Goal: Information Seeking & Learning: Learn about a topic

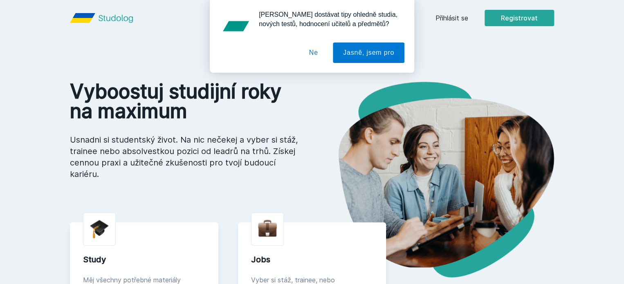
click at [311, 57] on button "Ne" at bounding box center [313, 53] width 29 height 20
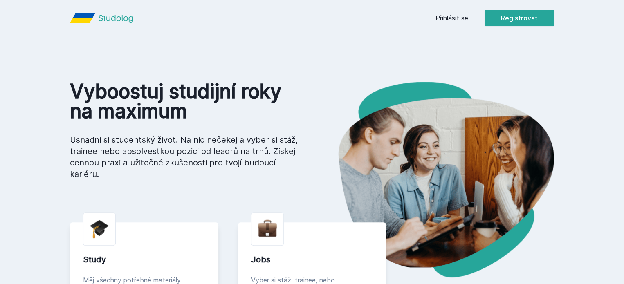
click at [468, 20] on link "Přihlásit se" at bounding box center [451, 18] width 33 height 10
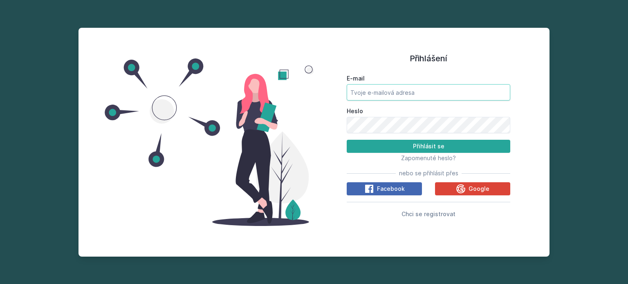
click at [408, 85] on input "E-mail" at bounding box center [429, 92] width 164 height 16
click at [347, 140] on button "Přihlásit se" at bounding box center [429, 146] width 164 height 13
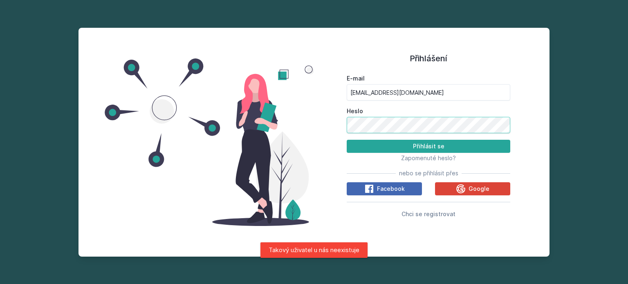
click at [347, 140] on button "Přihlásit se" at bounding box center [429, 146] width 164 height 13
drag, startPoint x: 400, startPoint y: 91, endPoint x: 298, endPoint y: 97, distance: 102.8
click at [298, 97] on div "Přihlášení E-mail [EMAIL_ADDRESS][DOMAIN_NAME] Heslo Přihlásit se Zapomenuté he…" at bounding box center [314, 142] width 471 height 229
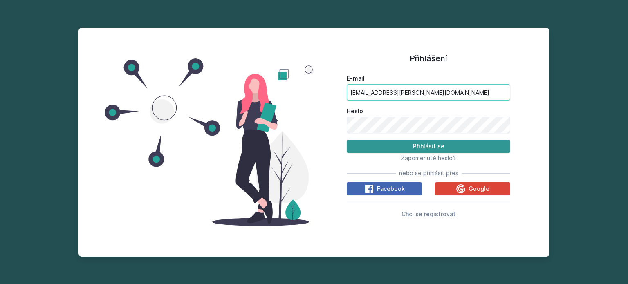
type input "[EMAIL_ADDRESS][PERSON_NAME][DOMAIN_NAME]"
click at [409, 143] on button "Přihlásit se" at bounding box center [429, 146] width 164 height 13
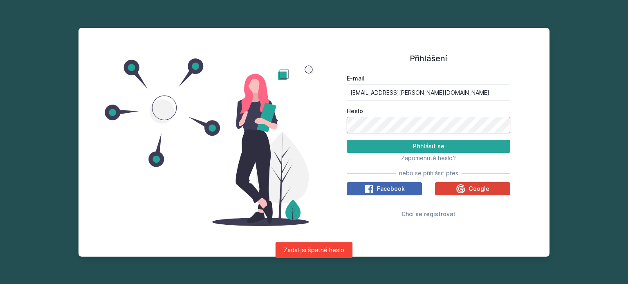
click at [317, 137] on div "Přihlášení E-mail [EMAIL_ADDRESS][PERSON_NAME][DOMAIN_NAME] Heslo Přihlásit se …" at bounding box center [428, 142] width 229 height 209
click at [347, 140] on button "Přihlásit se" at bounding box center [429, 146] width 164 height 13
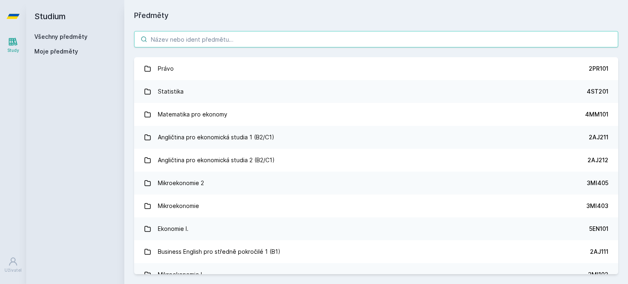
click at [261, 41] on input "search" at bounding box center [376, 39] width 484 height 16
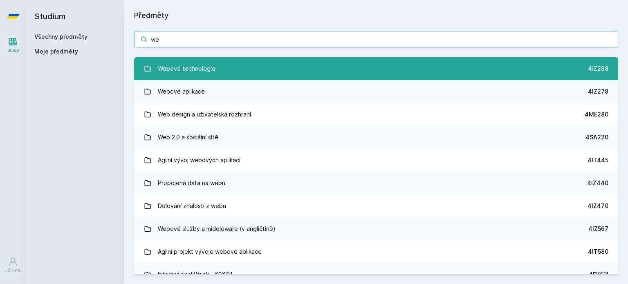
type input "we"
click at [209, 69] on div "Webové technologie" at bounding box center [187, 69] width 58 height 16
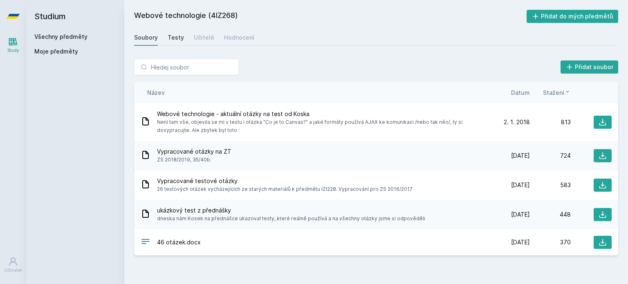
click at [180, 44] on link "Testy" at bounding box center [176, 37] width 16 height 16
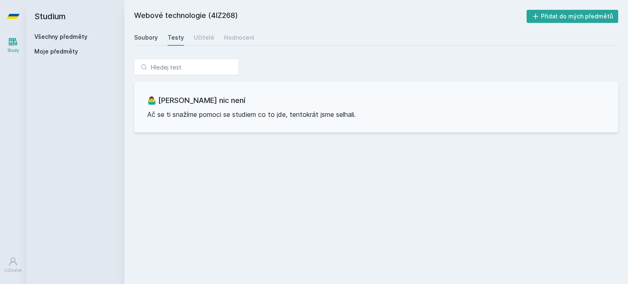
click at [152, 36] on div "Soubory" at bounding box center [146, 38] width 24 height 8
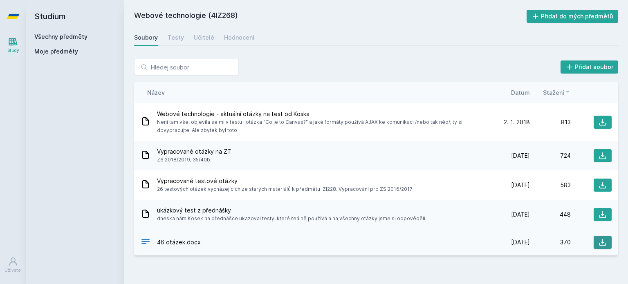
click at [598, 238] on button at bounding box center [603, 242] width 18 height 13
drag, startPoint x: 211, startPoint y: 15, endPoint x: 234, endPoint y: 15, distance: 22.9
click at [234, 15] on h2 "Webové technologie (4IZ268)" at bounding box center [330, 16] width 393 height 13
copy h2 "4IZ268"
